Goal: Task Accomplishment & Management: Use online tool/utility

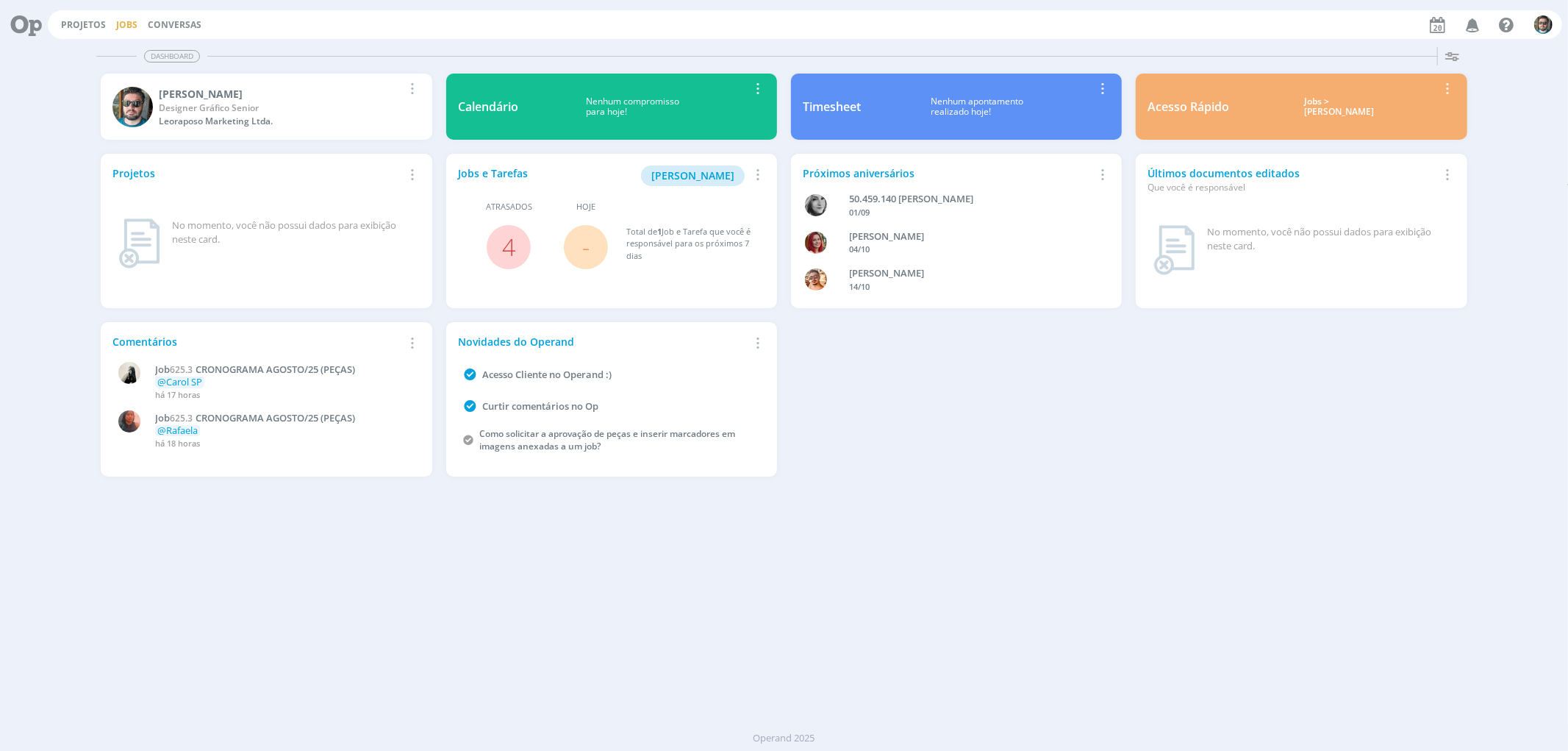
click at [116, 23] on link "Jobs" at bounding box center [126, 25] width 21 height 13
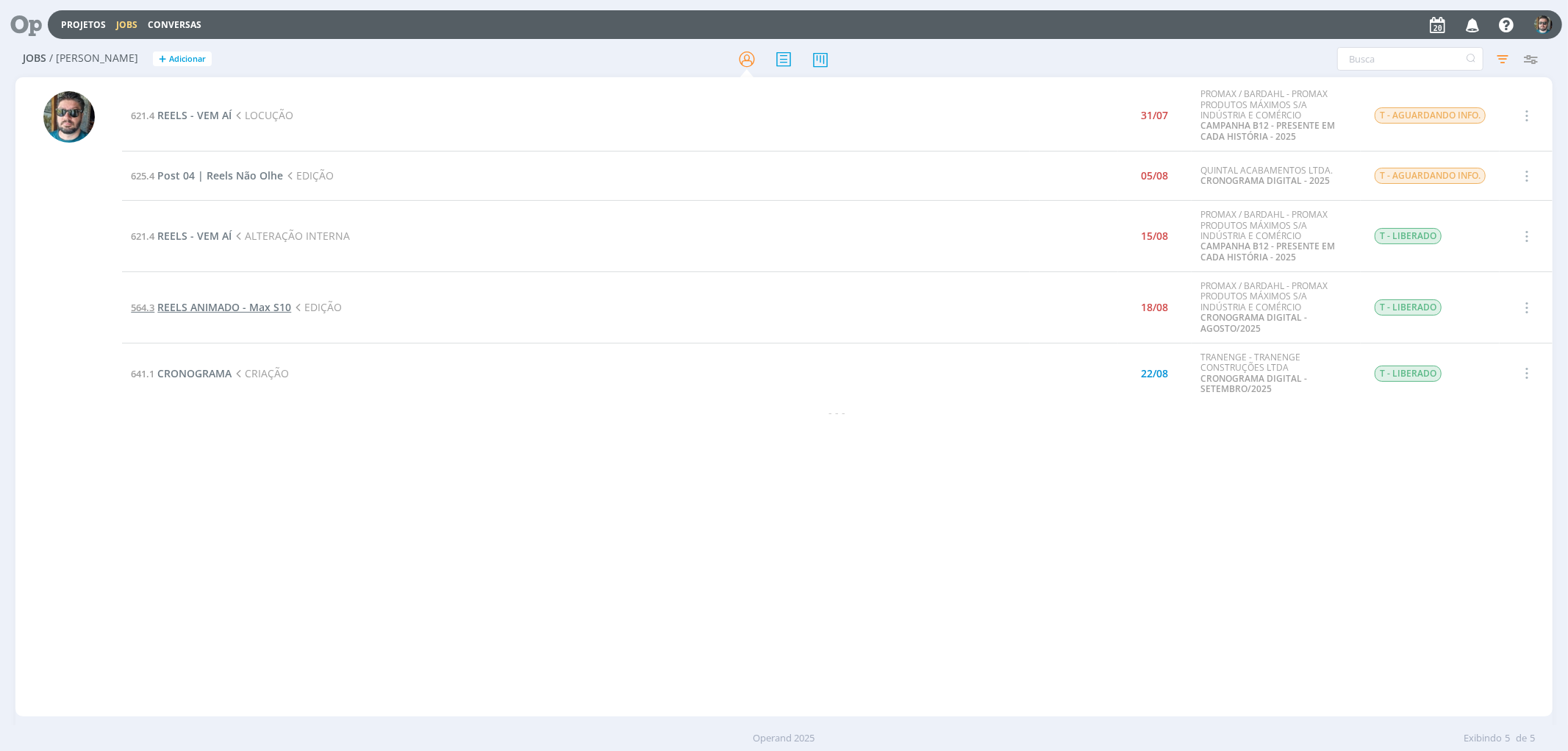
click at [247, 310] on span "REELS ANIMADO - Max S10" at bounding box center [223, 307] width 134 height 14
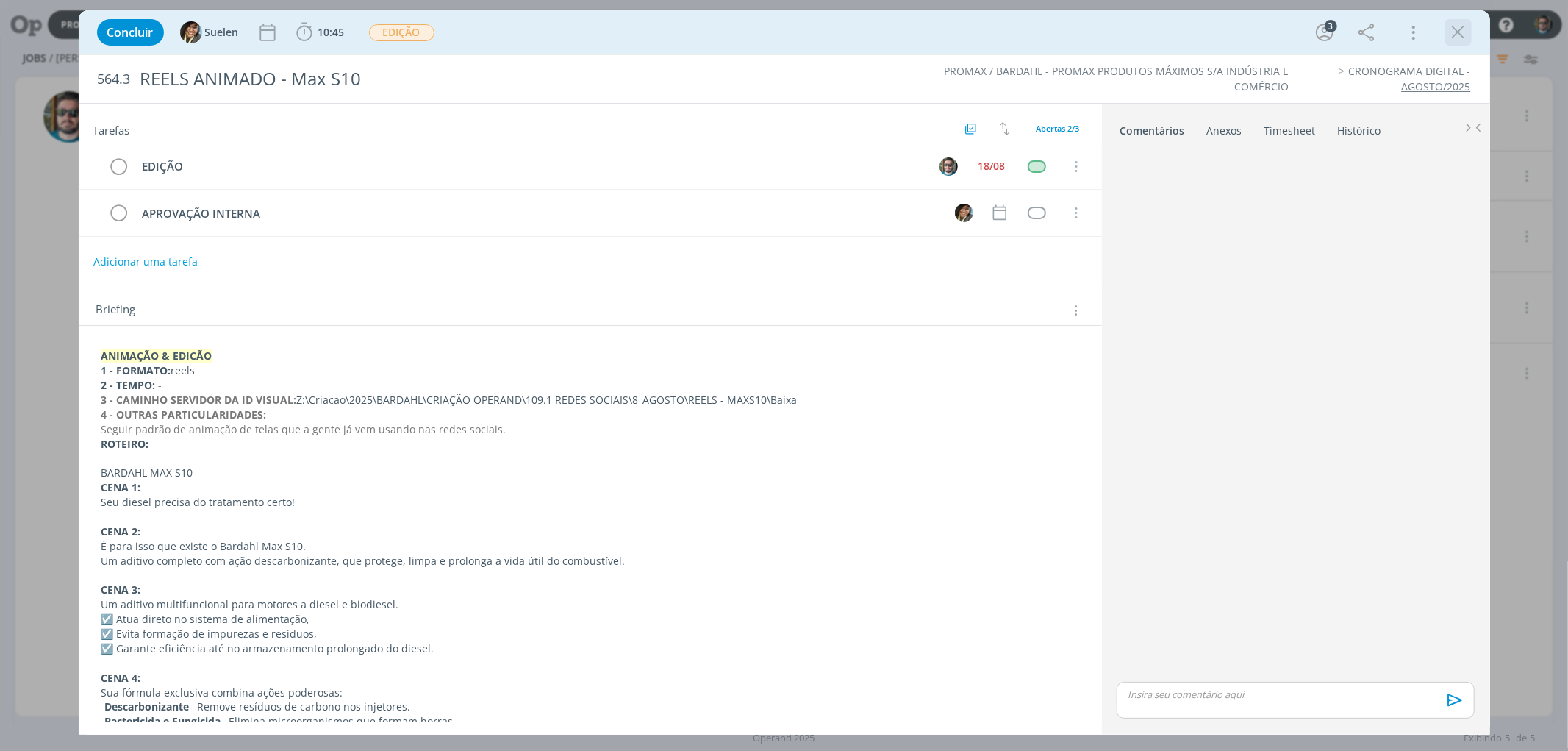
click at [1456, 32] on icon "dialog" at bounding box center [1459, 32] width 22 height 22
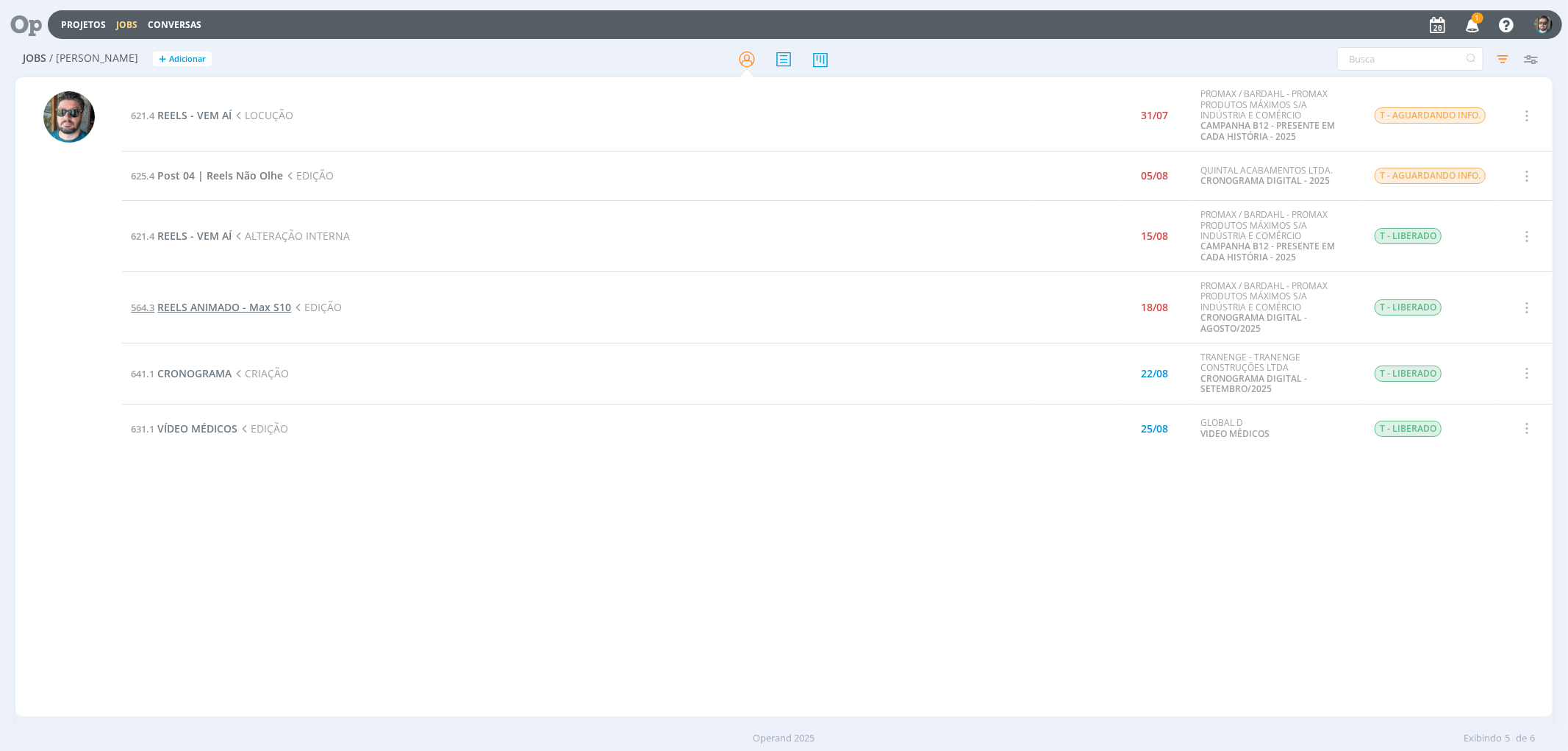
click at [232, 308] on span "REELS ANIMADO - Max S10" at bounding box center [223, 307] width 134 height 14
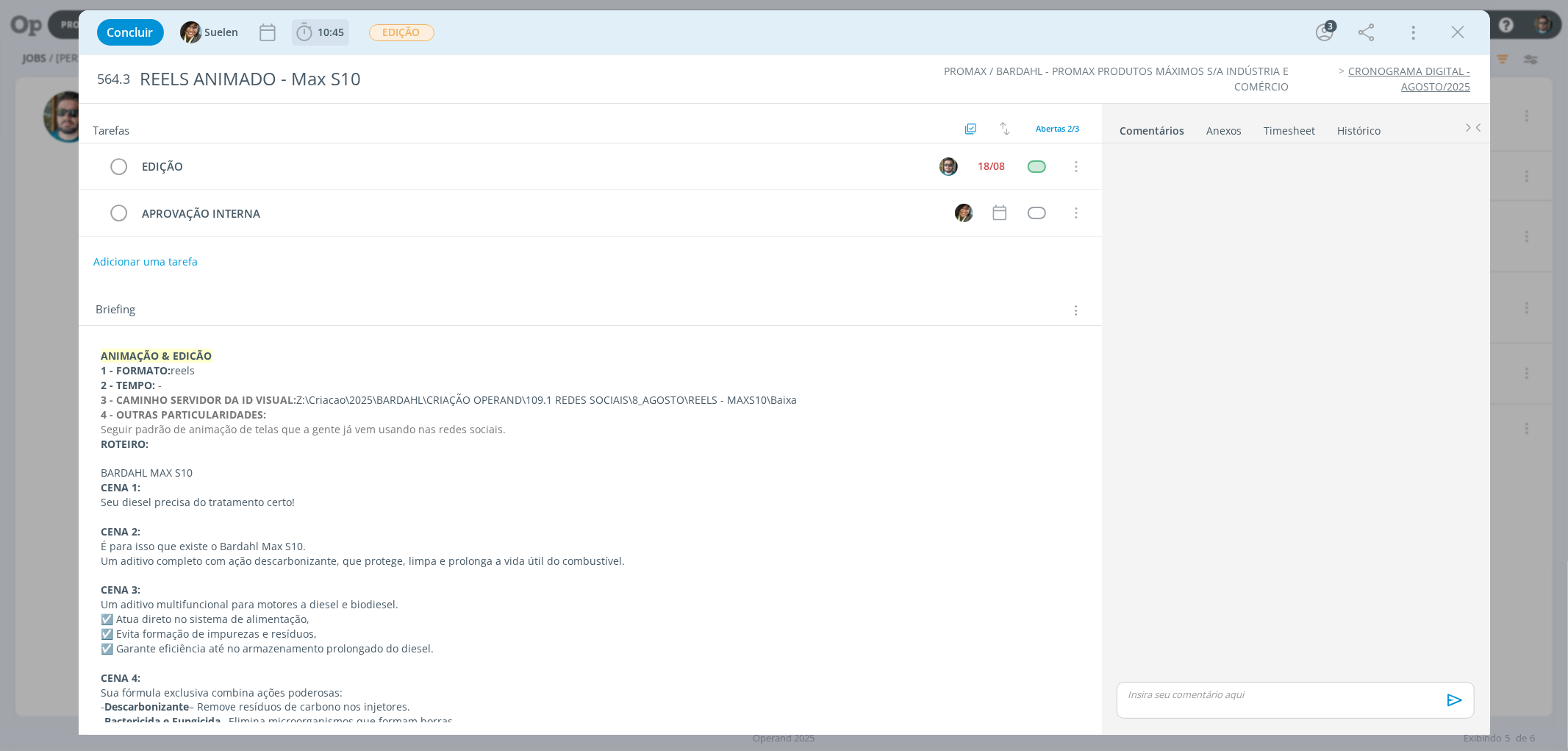
click at [328, 28] on span "10:45" at bounding box center [331, 31] width 26 height 14
click at [353, 59] on span "Iniciar" at bounding box center [354, 64] width 31 height 10
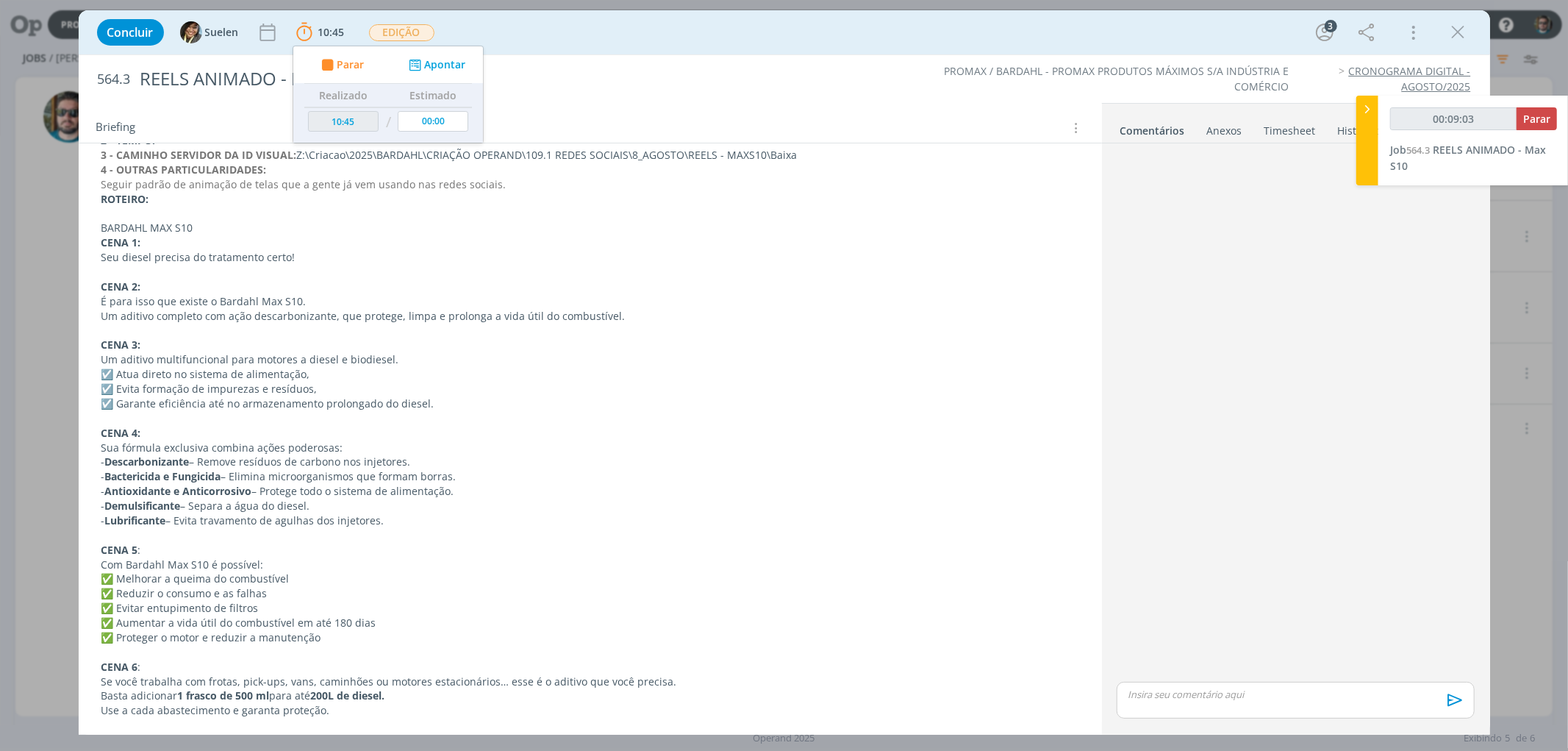
scroll to position [163, 0]
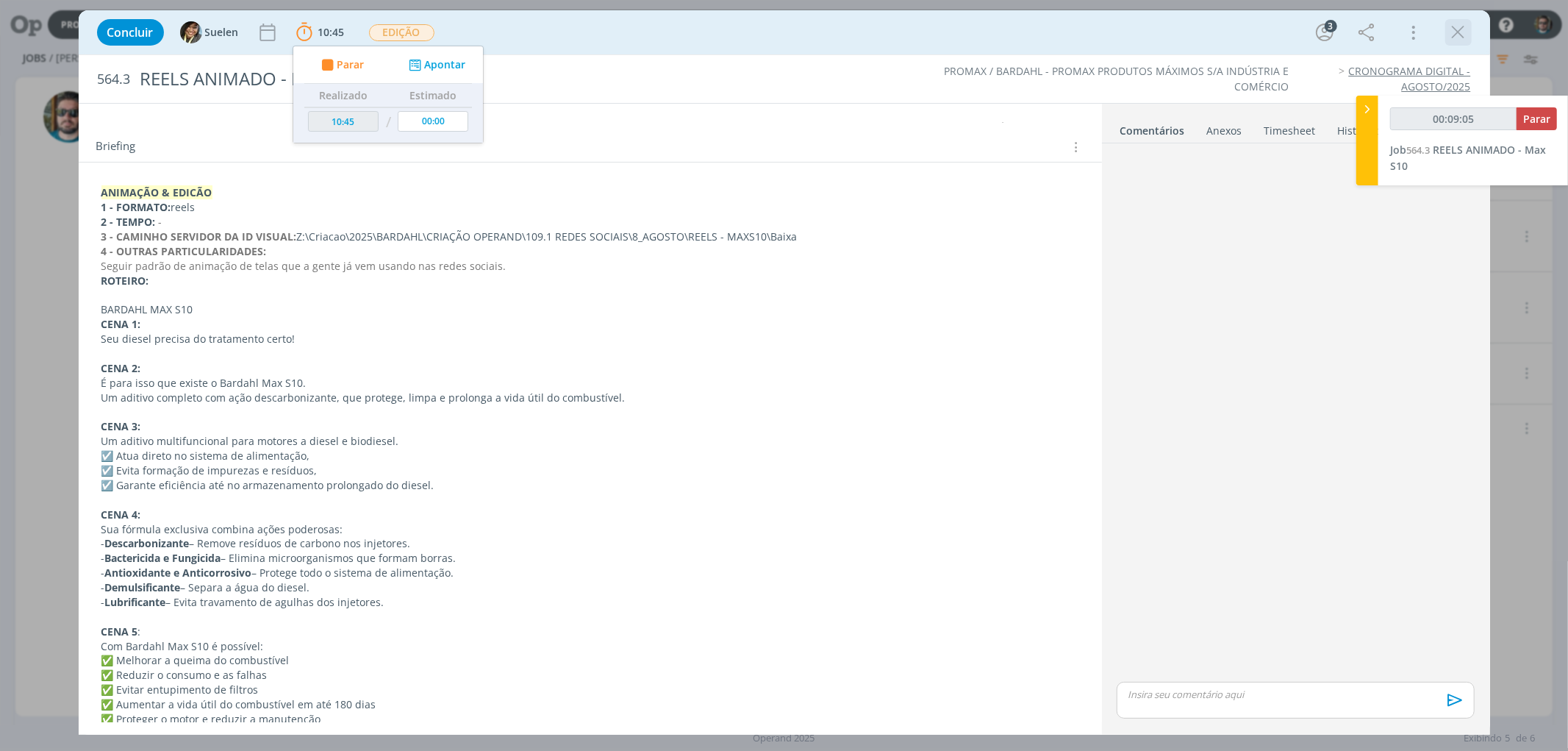
click at [1454, 29] on icon "dialog" at bounding box center [1459, 32] width 22 height 22
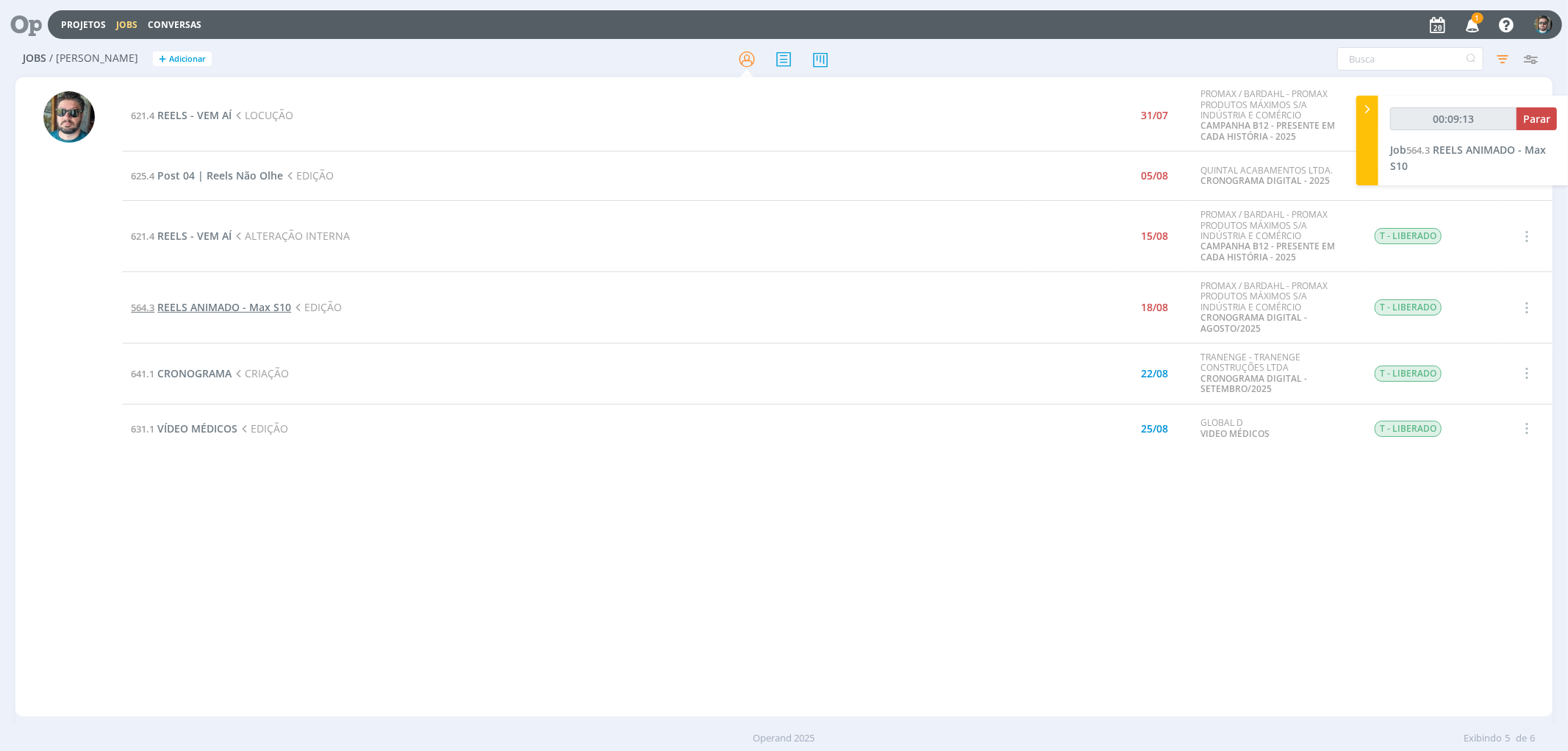
click at [204, 303] on span "REELS ANIMADO - Max S10" at bounding box center [223, 307] width 134 height 14
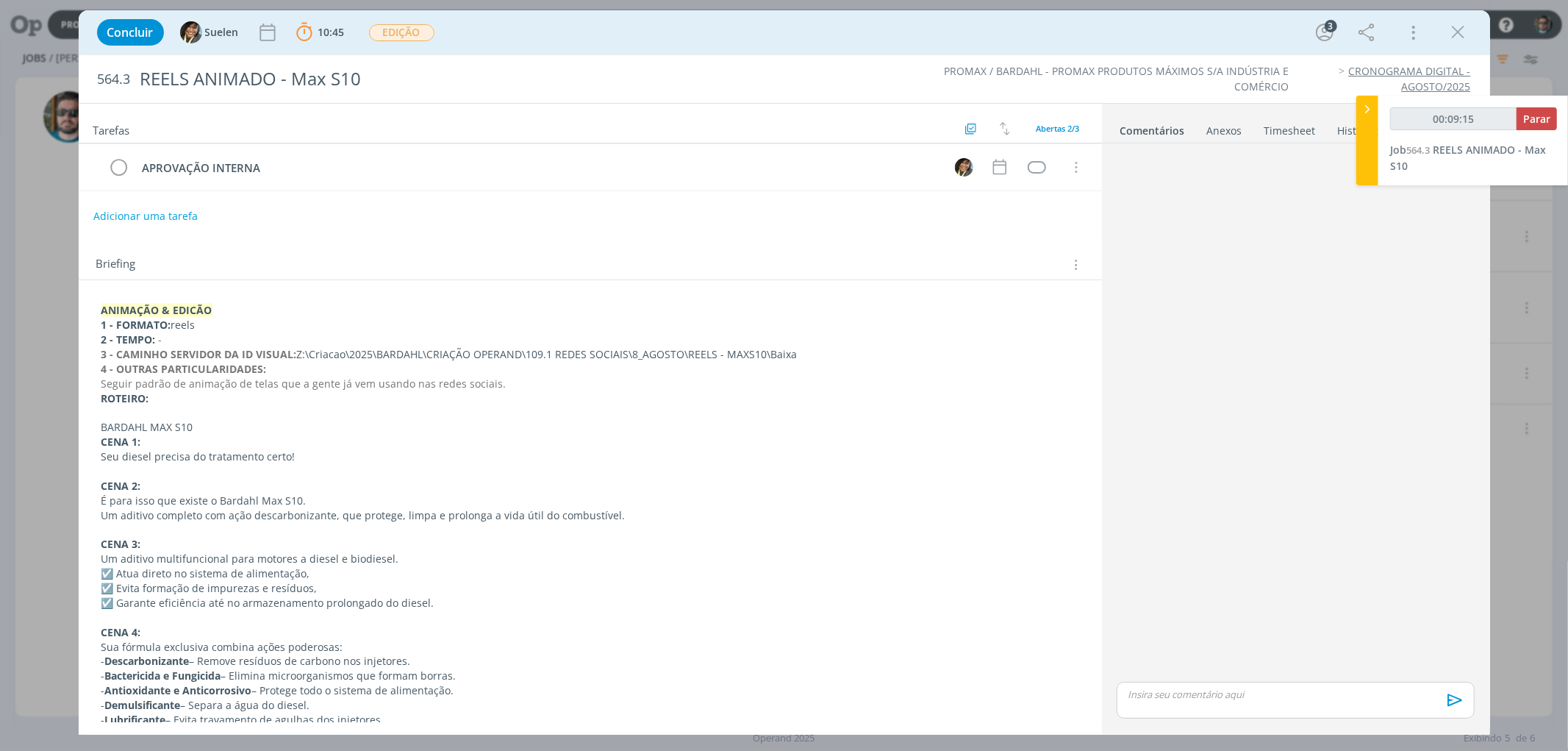
scroll to position [163, 0]
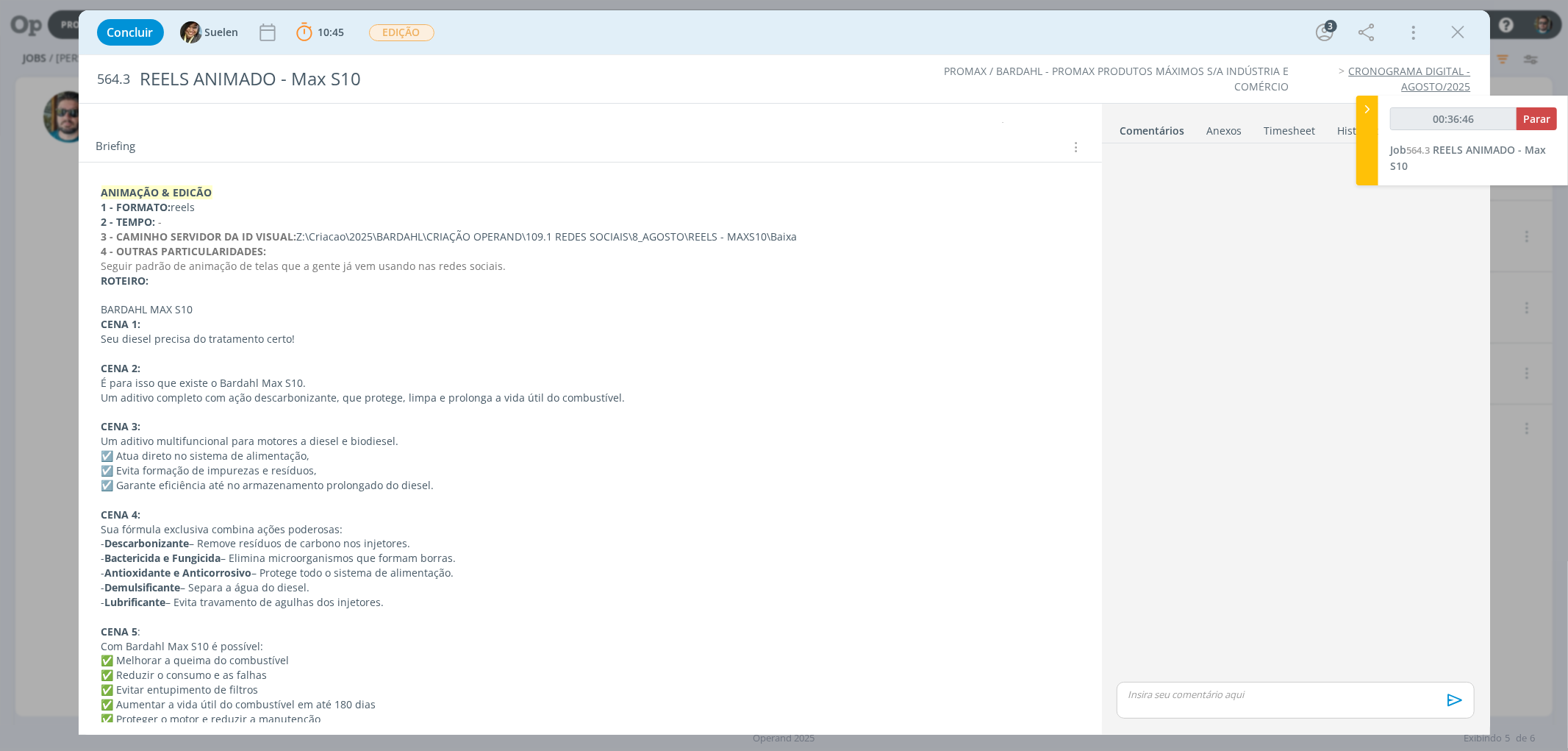
type input "00:37:46"
